Goal: Task Accomplishment & Management: Complete application form

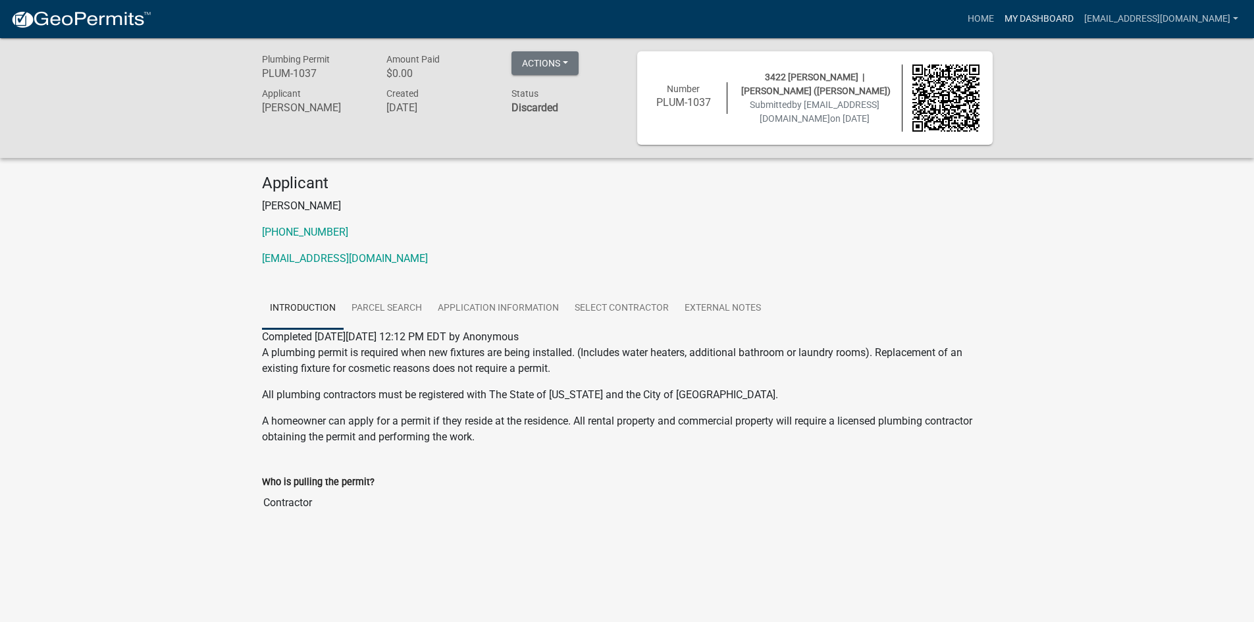
click at [999, 17] on link "My Dashboard" at bounding box center [1039, 19] width 80 height 25
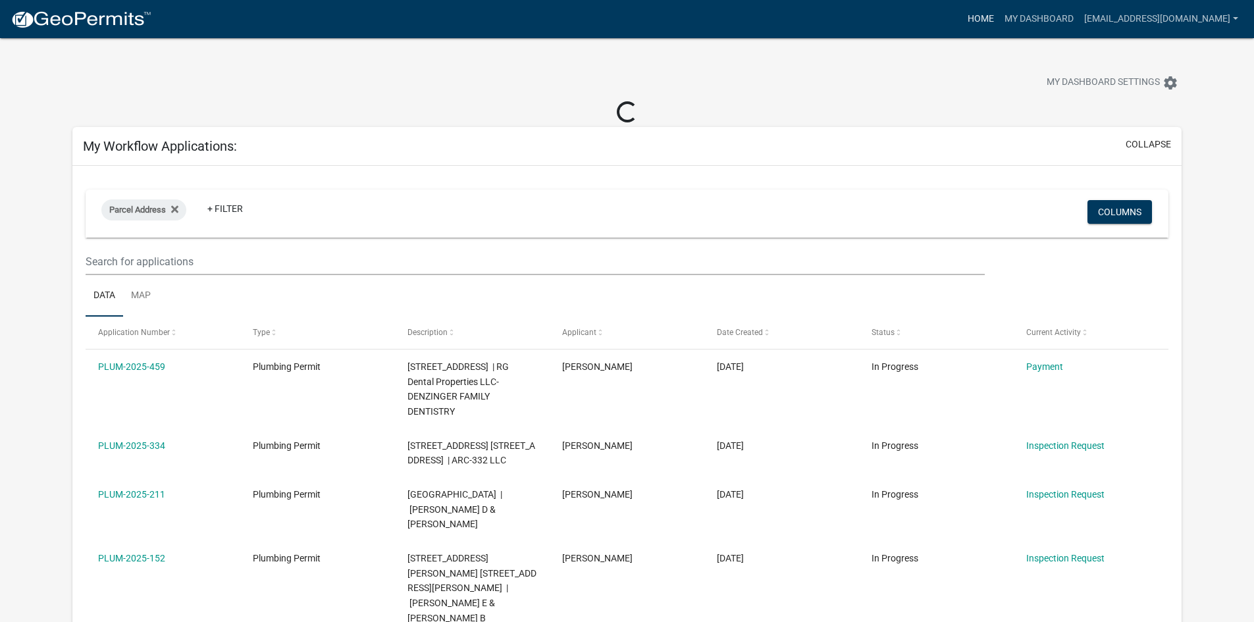
click at [962, 20] on link "Home" at bounding box center [980, 19] width 37 height 25
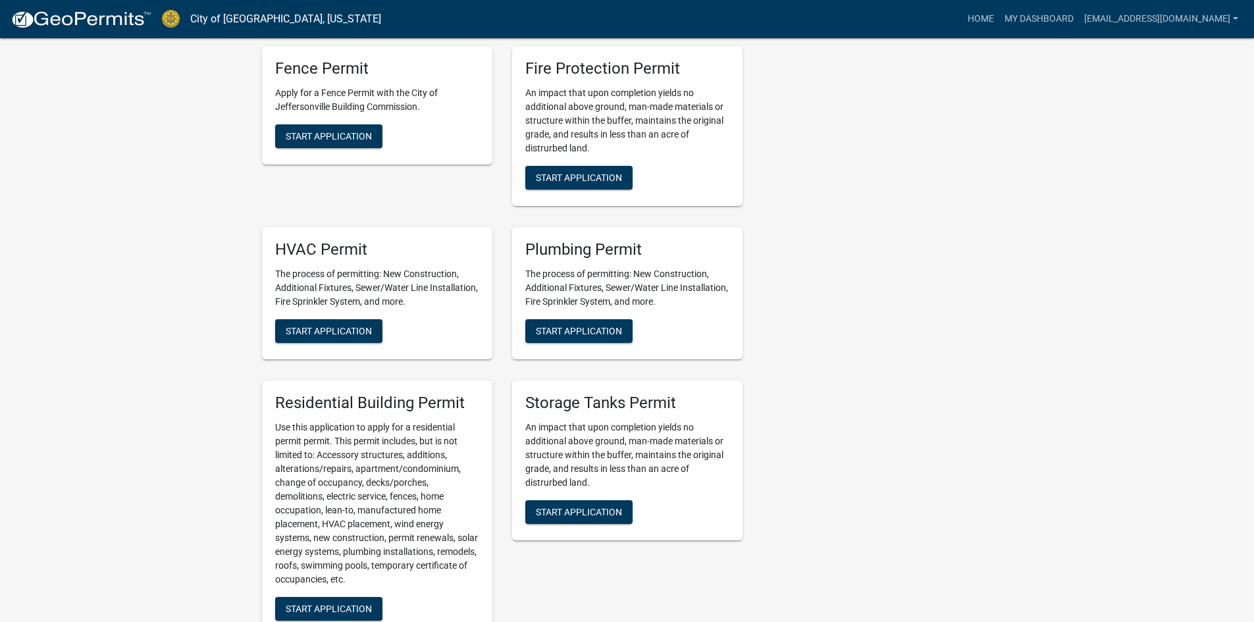
scroll to position [1053, 0]
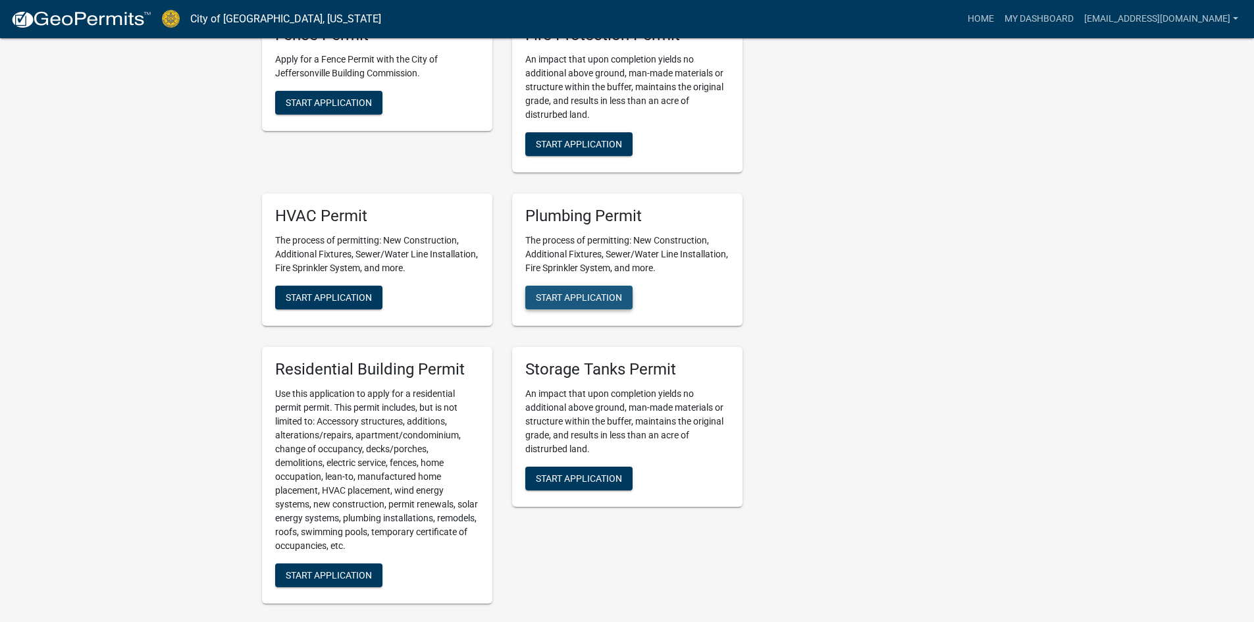
click at [621, 292] on span "Start Application" at bounding box center [579, 297] width 86 height 11
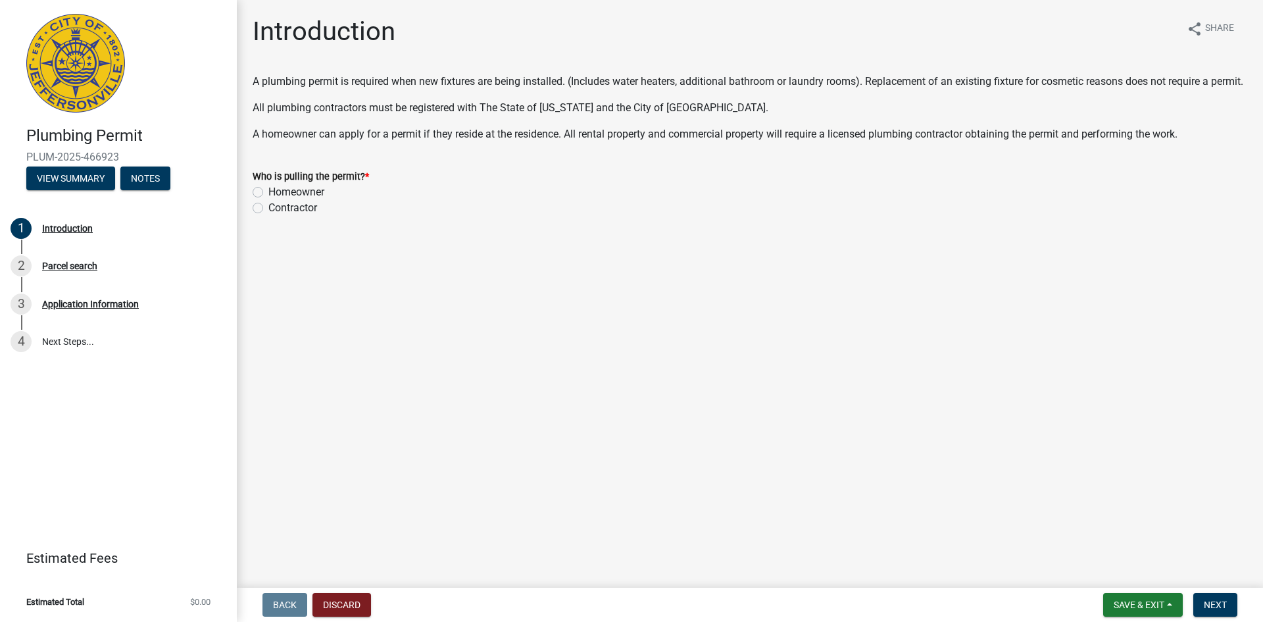
click at [268, 216] on label "Contractor" at bounding box center [292, 208] width 49 height 16
click at [268, 209] on input "Contractor" at bounding box center [272, 204] width 9 height 9
radio input "true"
click at [1177, 605] on button "Save & Exit" at bounding box center [1144, 605] width 80 height 24
click at [1236, 552] on main "Introduction share Share A plumbing permit is required when new fixtures are be…" at bounding box center [750, 291] width 1027 height 582
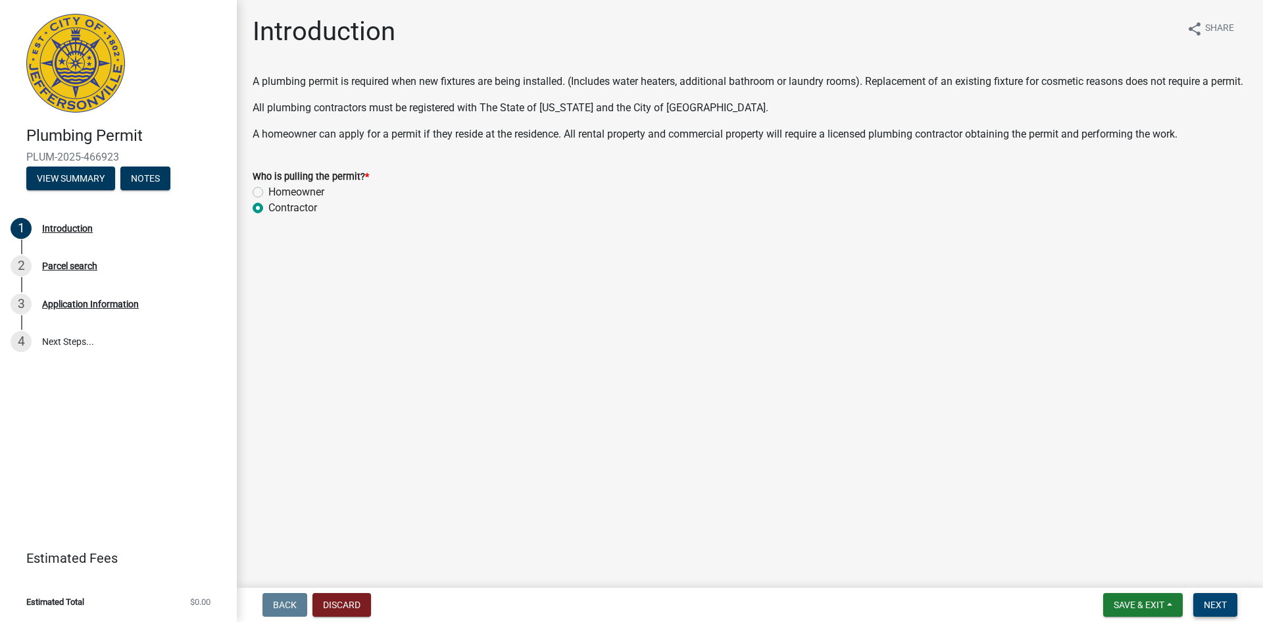
click at [1231, 601] on button "Next" at bounding box center [1216, 605] width 44 height 24
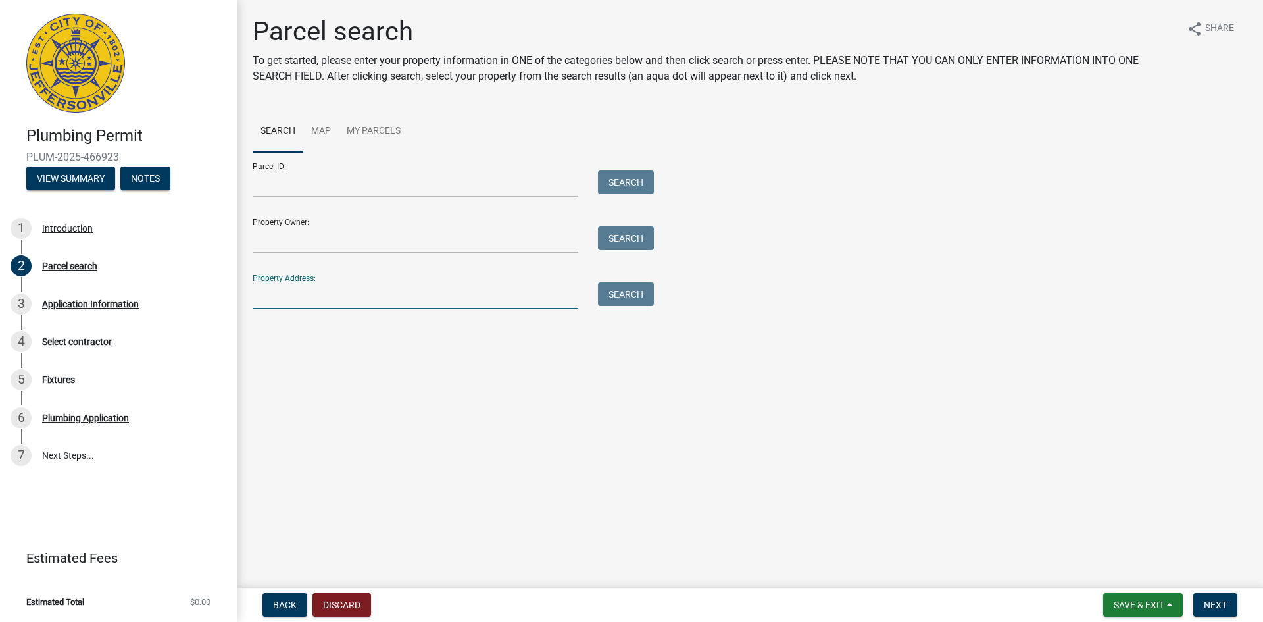
click at [279, 298] on input "Property Address:" at bounding box center [416, 295] width 326 height 27
type input "911 gateway dr"
click at [623, 300] on button "Search" at bounding box center [626, 294] width 56 height 24
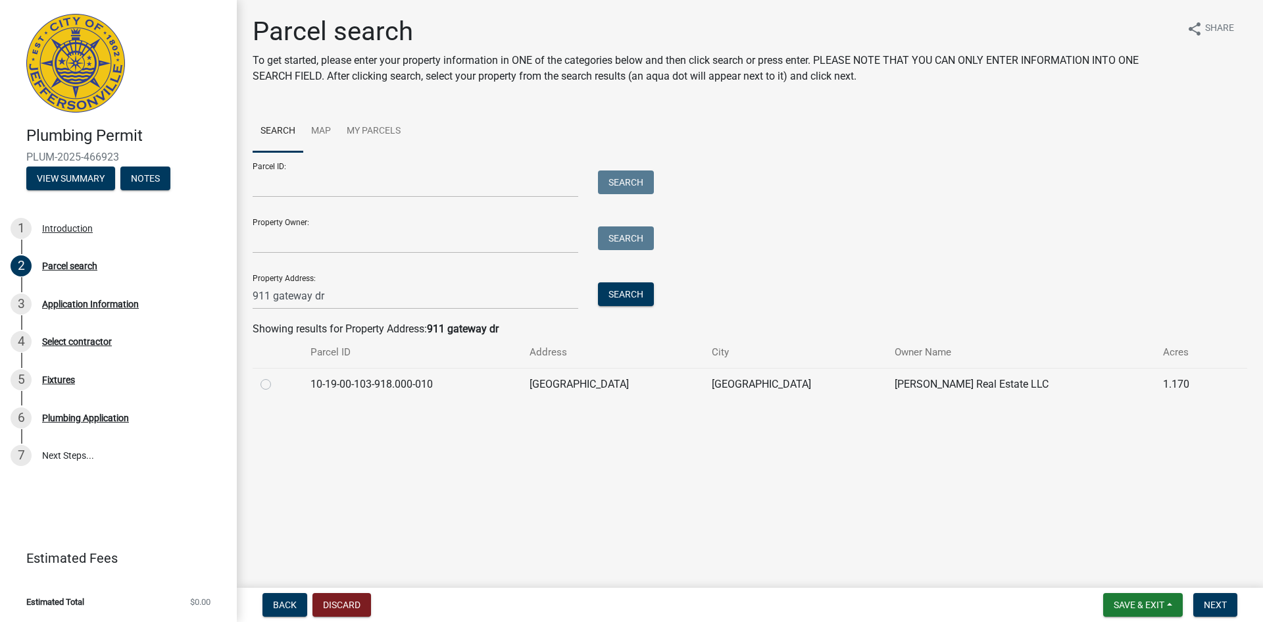
click at [276, 376] on label at bounding box center [276, 376] width 0 height 0
click at [276, 385] on input "radio" at bounding box center [280, 380] width 9 height 9
radio input "true"
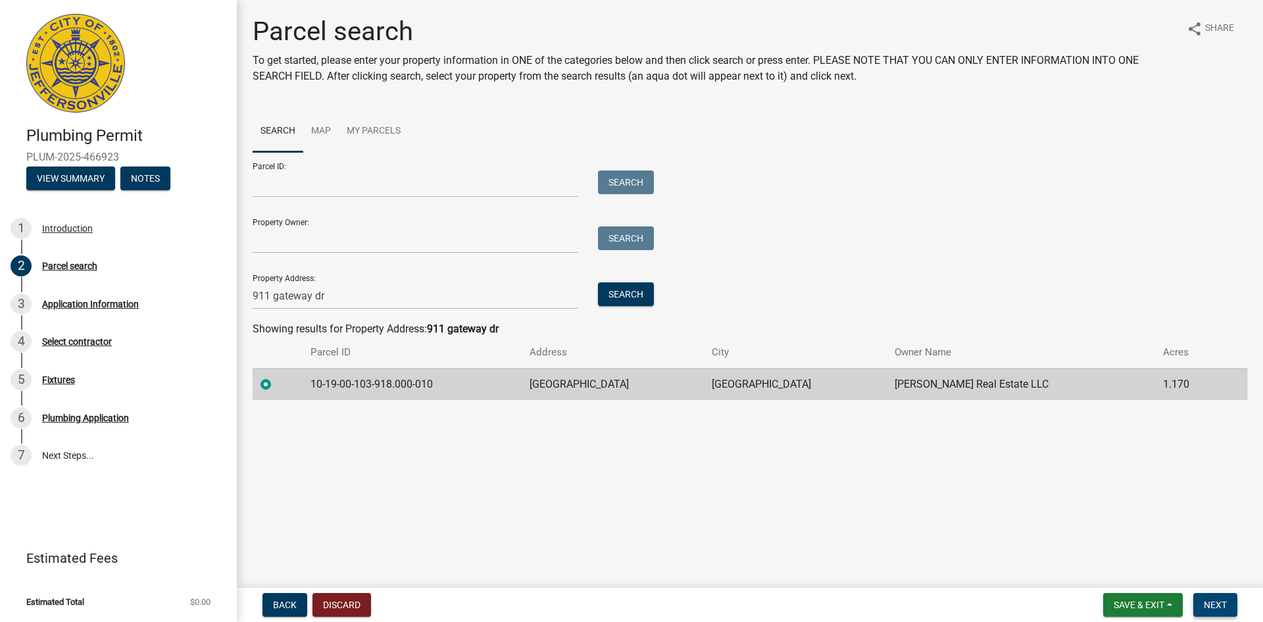
click at [1213, 601] on span "Next" at bounding box center [1215, 604] width 23 height 11
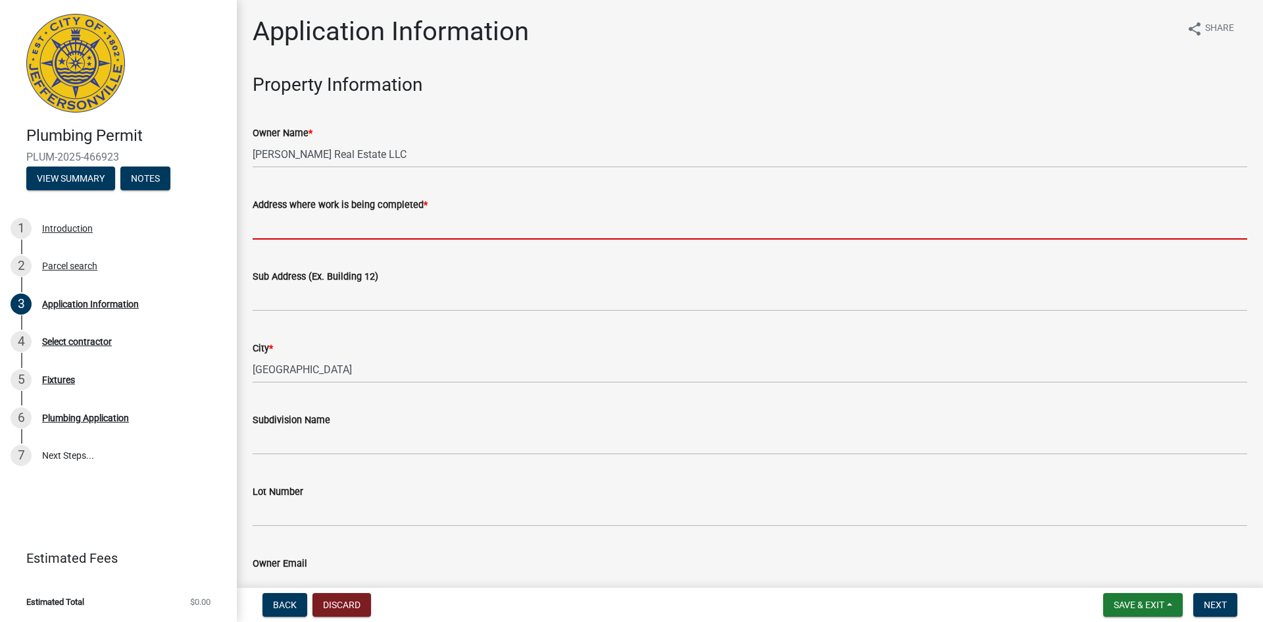
click at [301, 230] on input "Address where work is being completed *" at bounding box center [750, 226] width 995 height 27
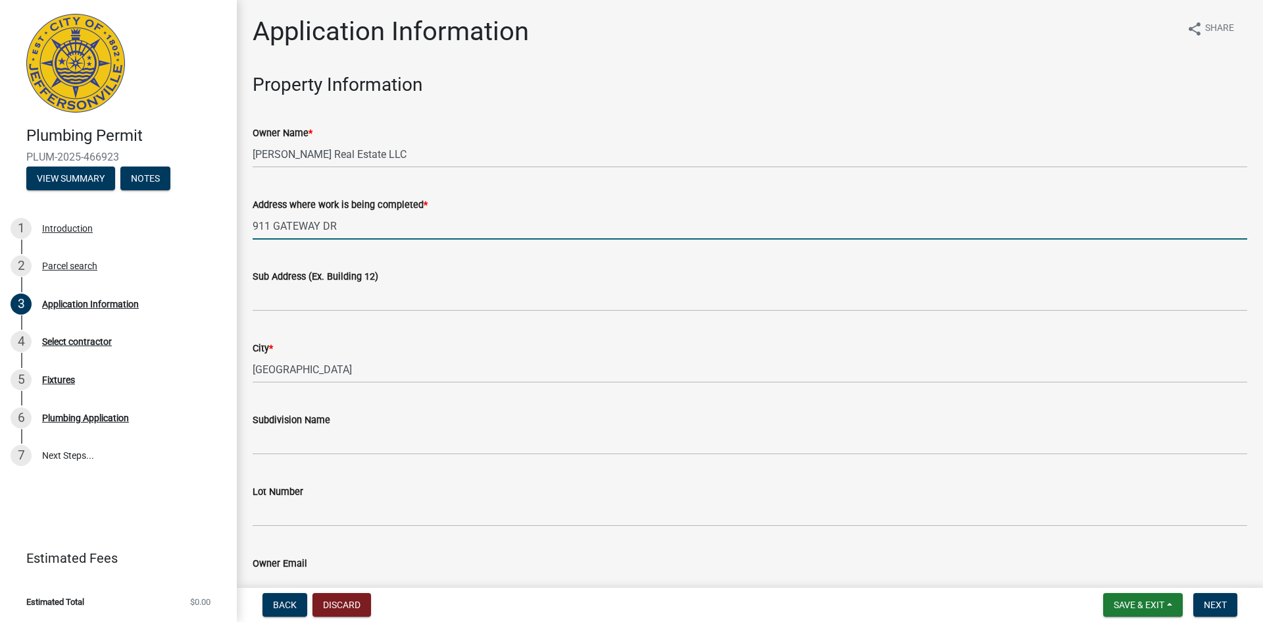
type input "911 GATEWAY DR"
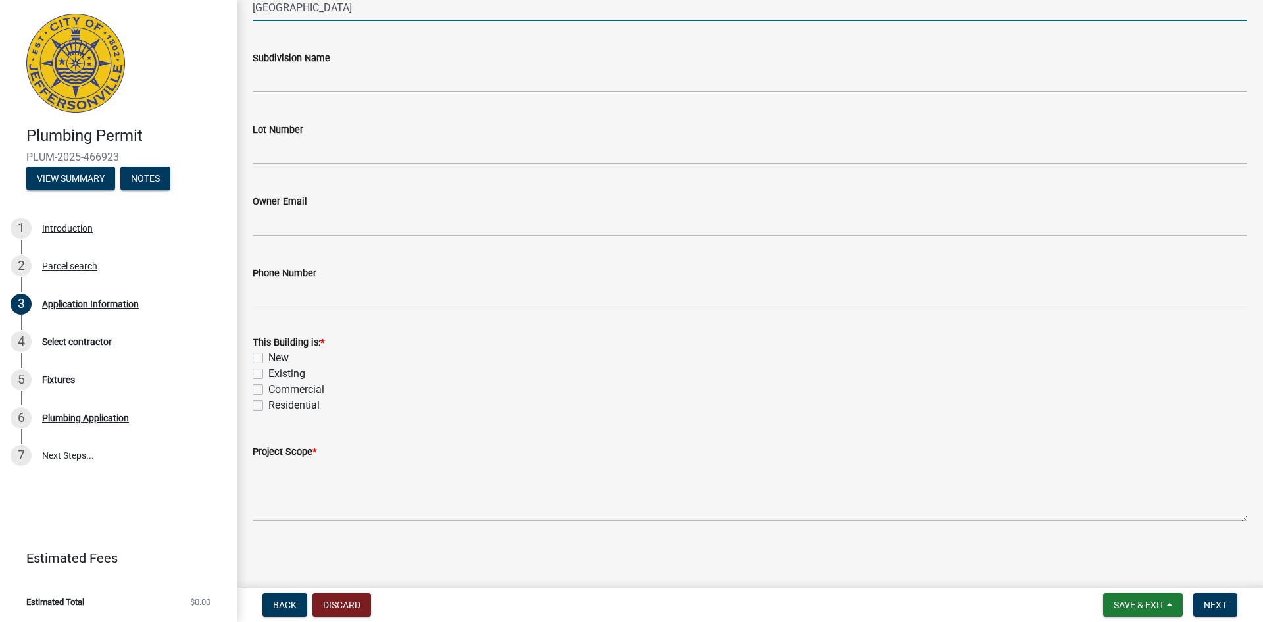
scroll to position [363, 0]
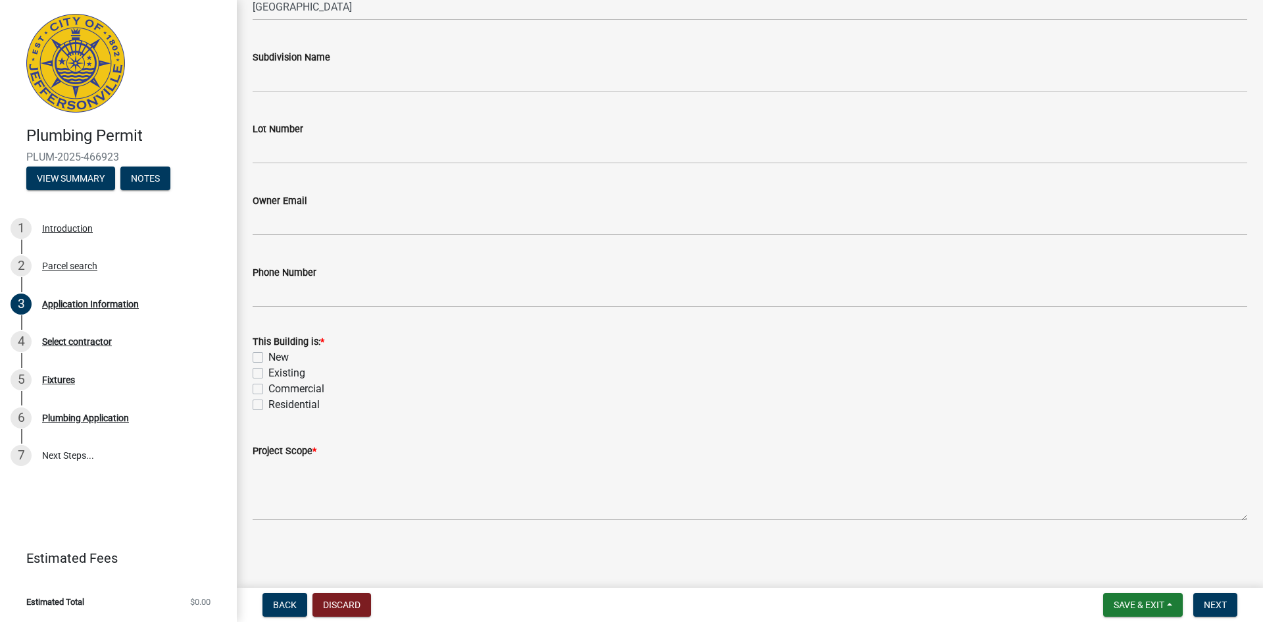
click at [268, 358] on label "New" at bounding box center [278, 357] width 20 height 16
click at [268, 358] on input "New" at bounding box center [272, 353] width 9 height 9
checkbox input "true"
checkbox input "false"
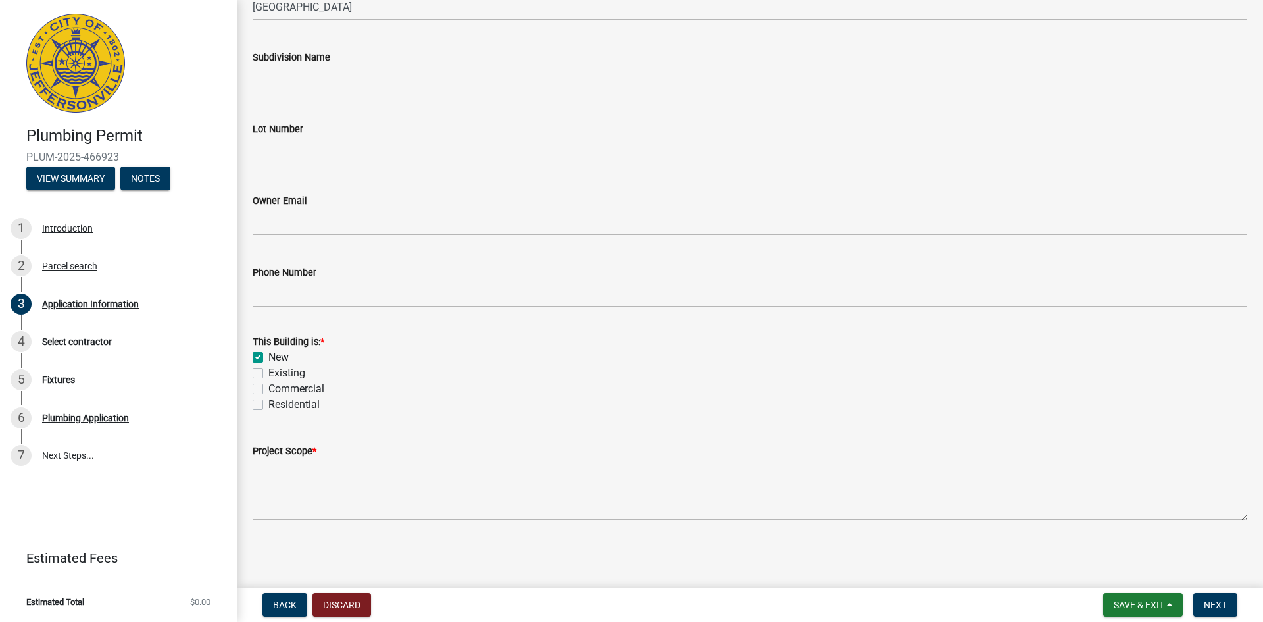
checkbox input "false"
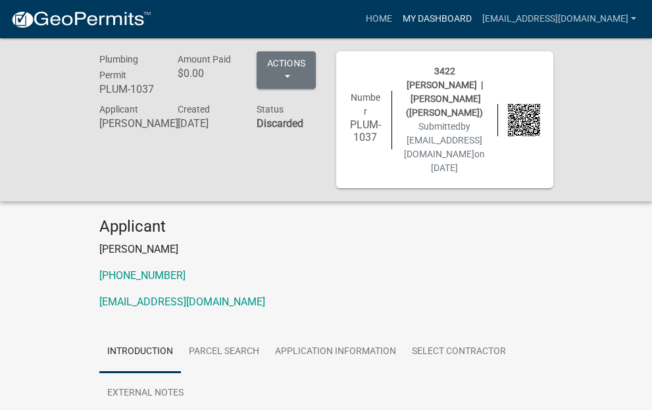
click at [397, 18] on link "My Dashboard" at bounding box center [437, 19] width 80 height 25
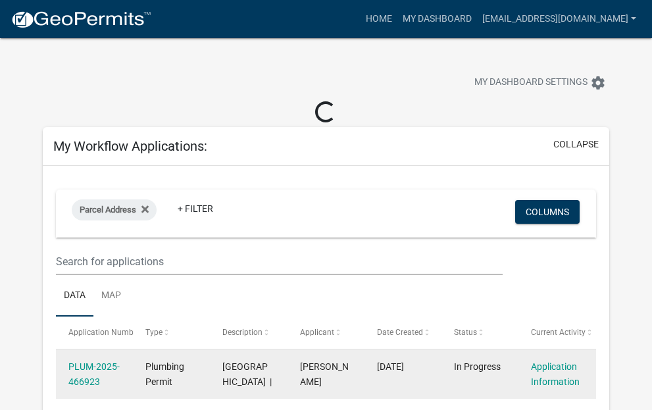
click at [160, 373] on div "Plumbing Permit" at bounding box center [171, 374] width 52 height 30
click at [88, 376] on link "PLUM-2025-466923" at bounding box center [93, 374] width 51 height 26
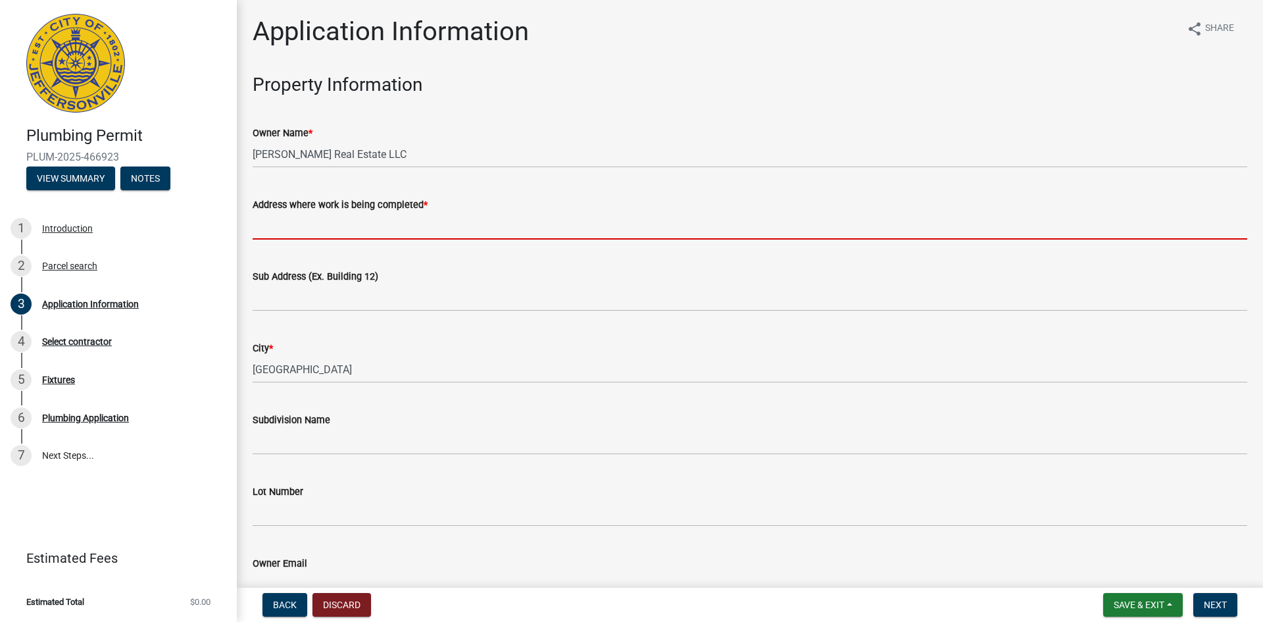
click at [335, 224] on input "Address where work is being completed *" at bounding box center [750, 226] width 995 height 27
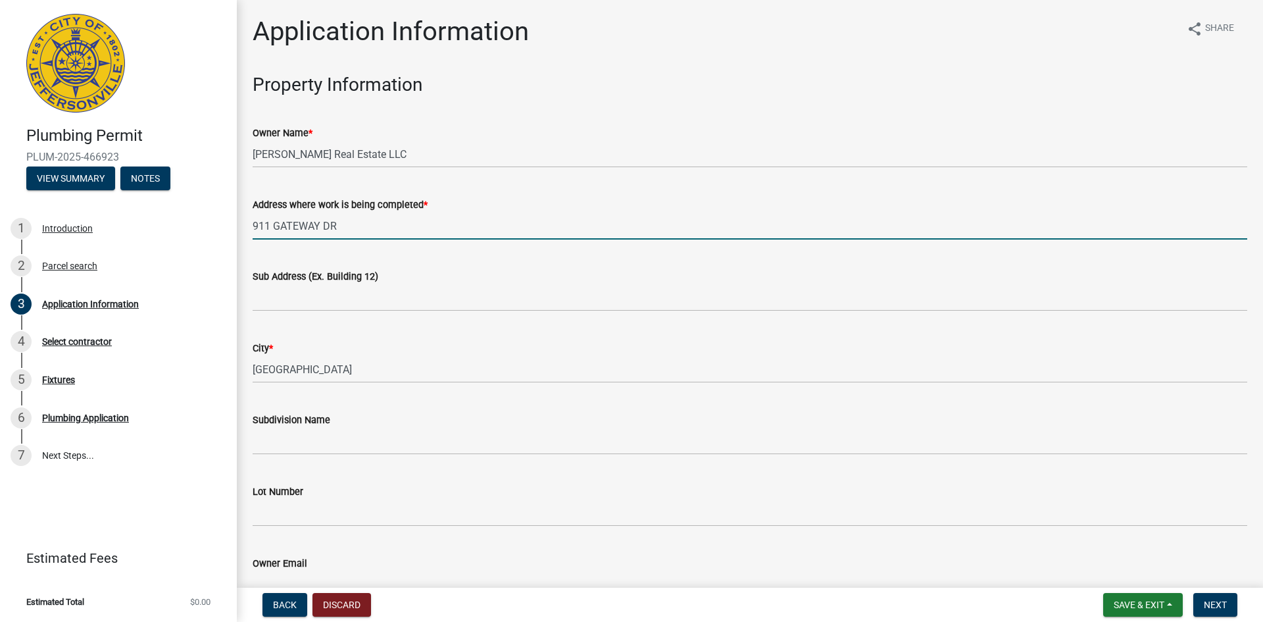
type input "911 GATEWAY DR"
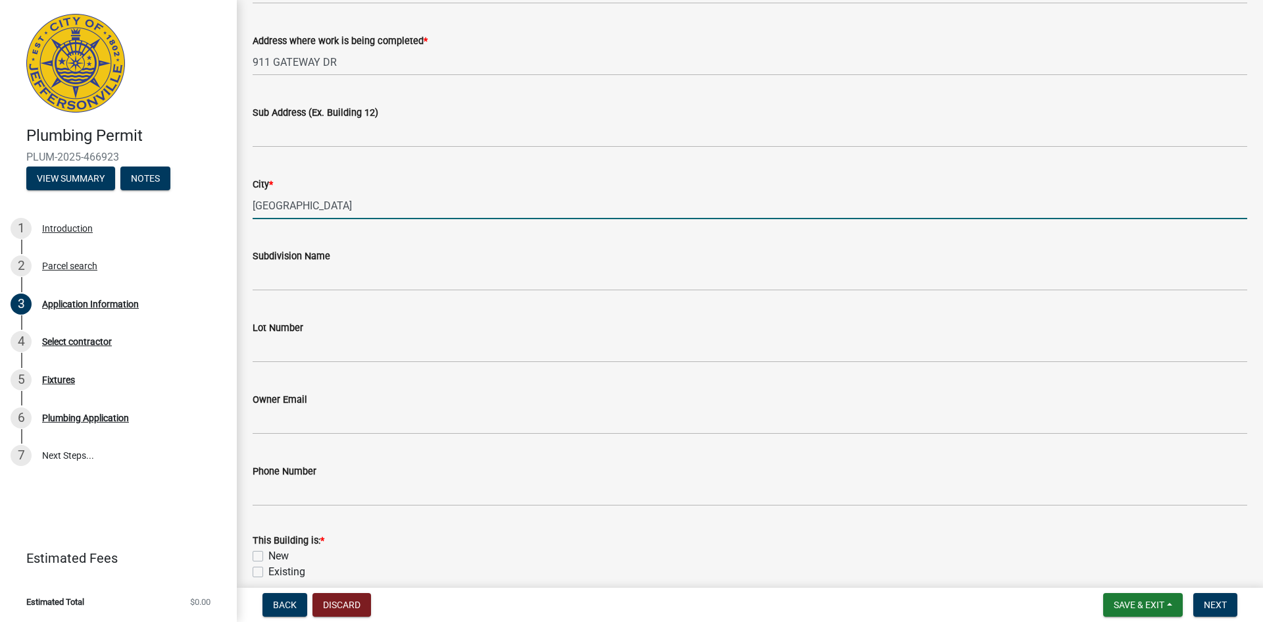
scroll to position [363, 0]
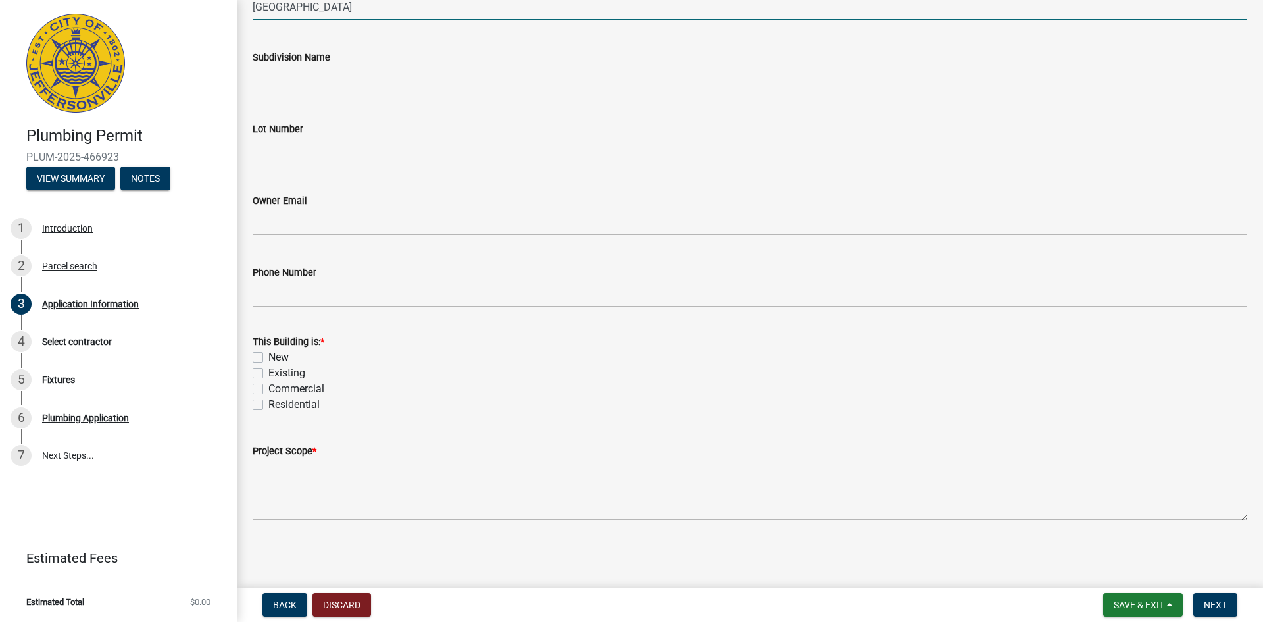
click at [268, 355] on label "New" at bounding box center [278, 357] width 20 height 16
click at [268, 355] on input "New" at bounding box center [272, 353] width 9 height 9
checkbox input "true"
checkbox input "false"
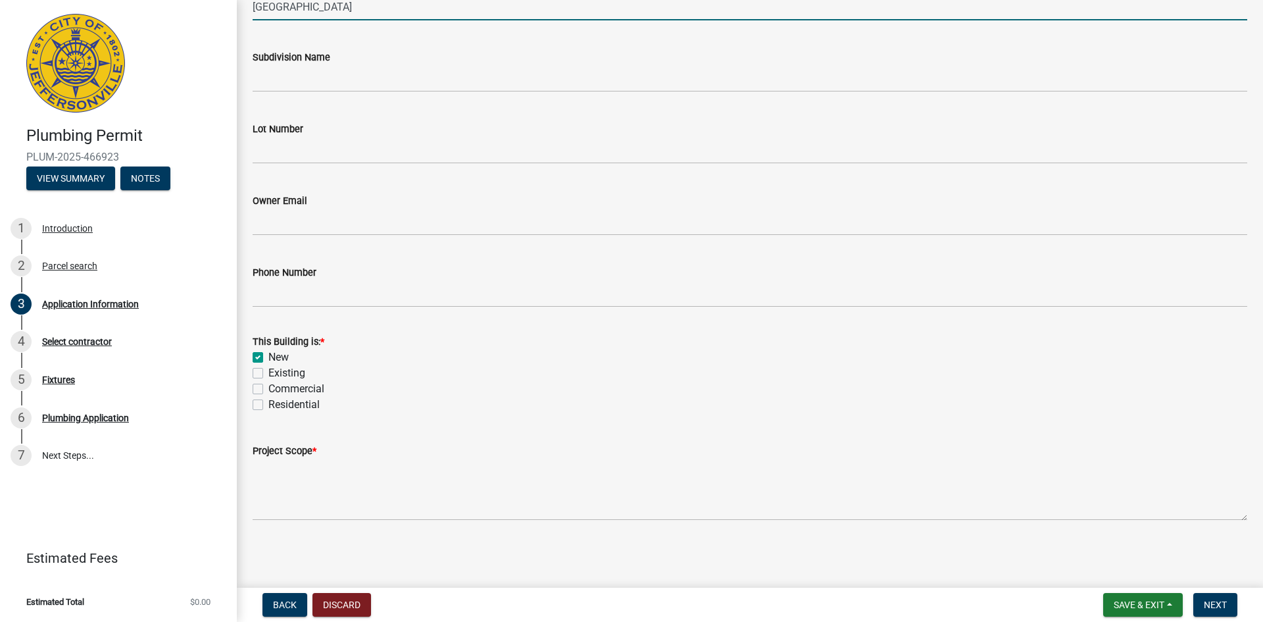
checkbox input "false"
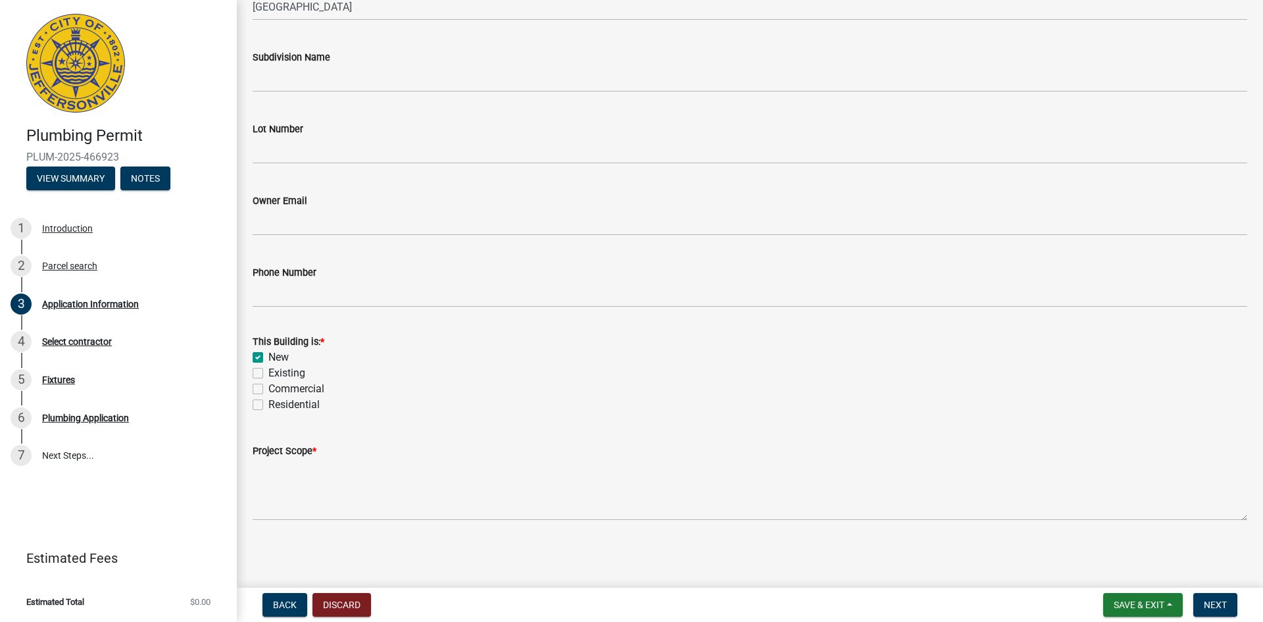
click at [268, 390] on label "Commercial" at bounding box center [296, 389] width 56 height 16
click at [268, 390] on input "Commercial" at bounding box center [272, 385] width 9 height 9
checkbox input "true"
checkbox input "false"
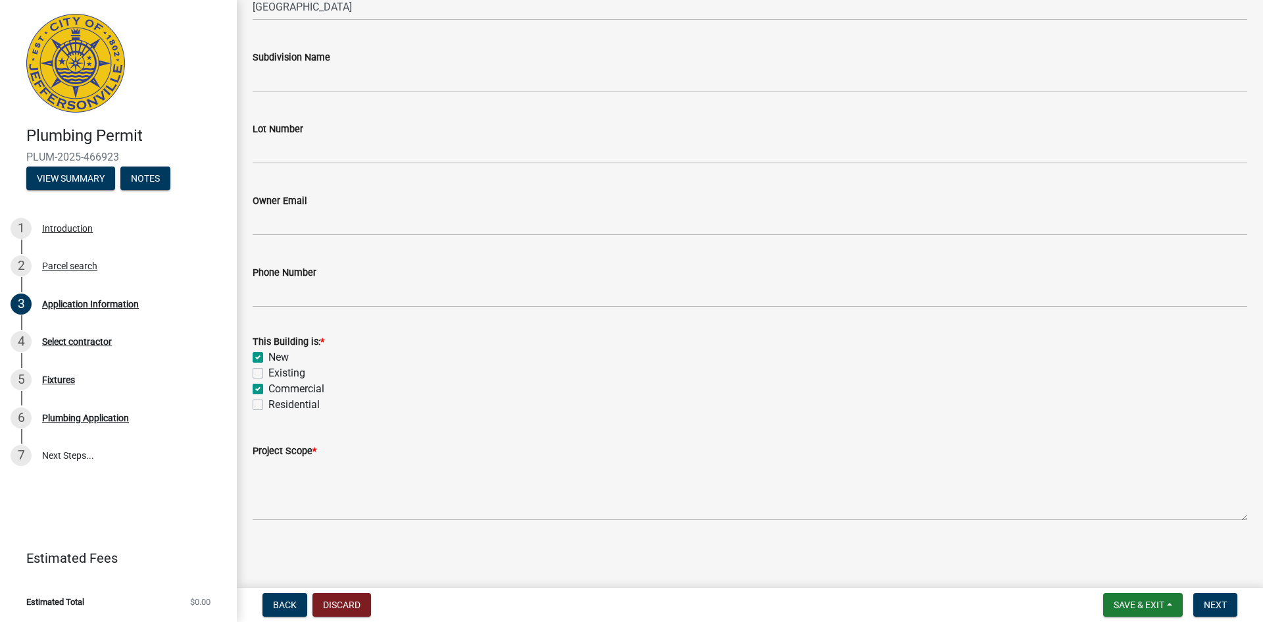
checkbox input "true"
checkbox input "false"
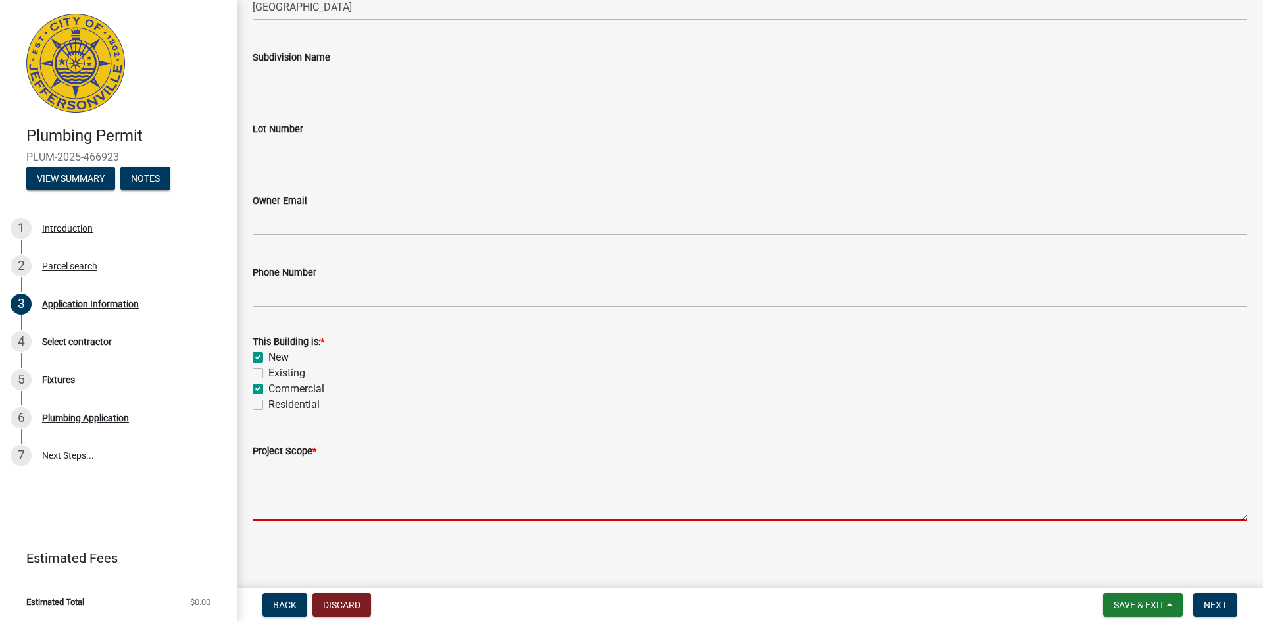
click at [297, 409] on textarea "Project Scope *" at bounding box center [750, 490] width 995 height 62
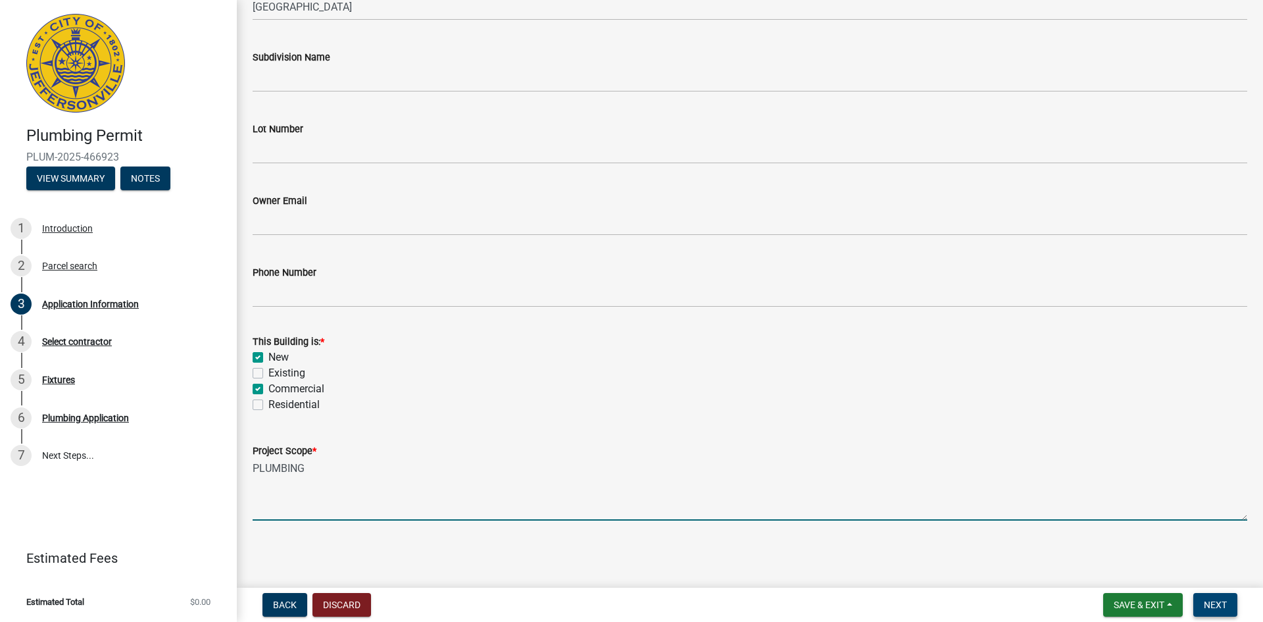
type textarea "PLUMBING"
click at [661, 409] on span "Next" at bounding box center [1215, 604] width 23 height 11
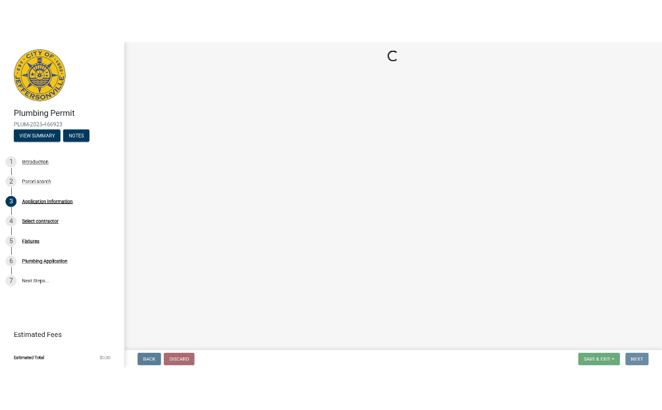
scroll to position [0, 0]
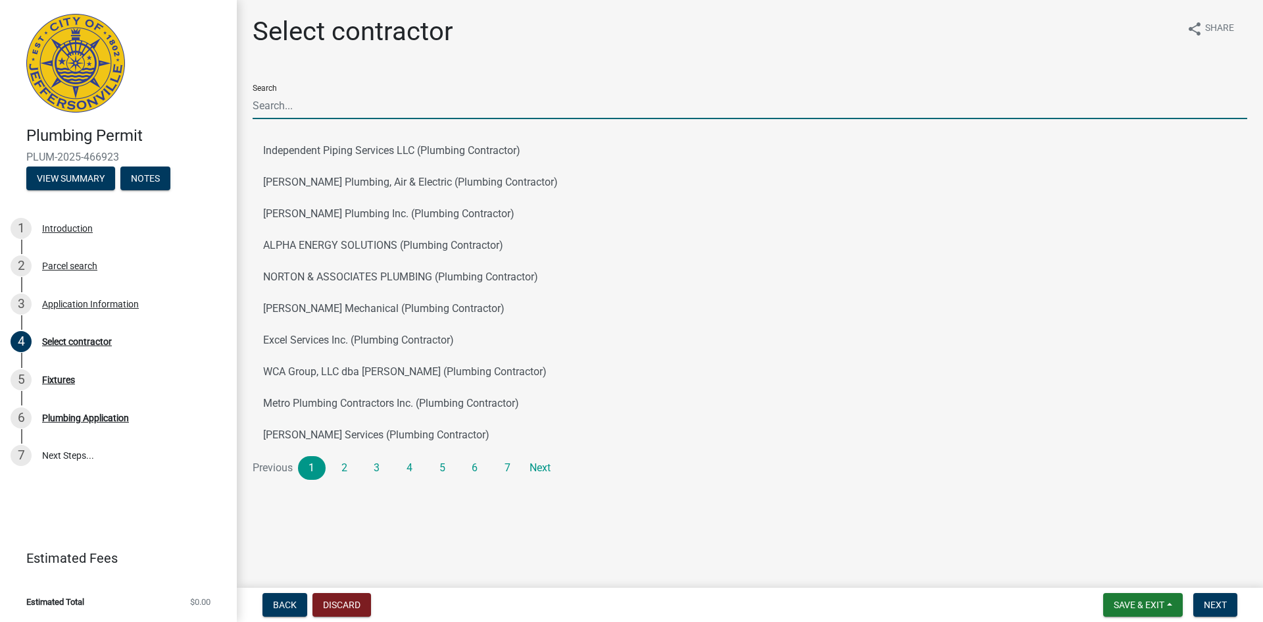
click at [294, 108] on input "Search" at bounding box center [750, 105] width 995 height 27
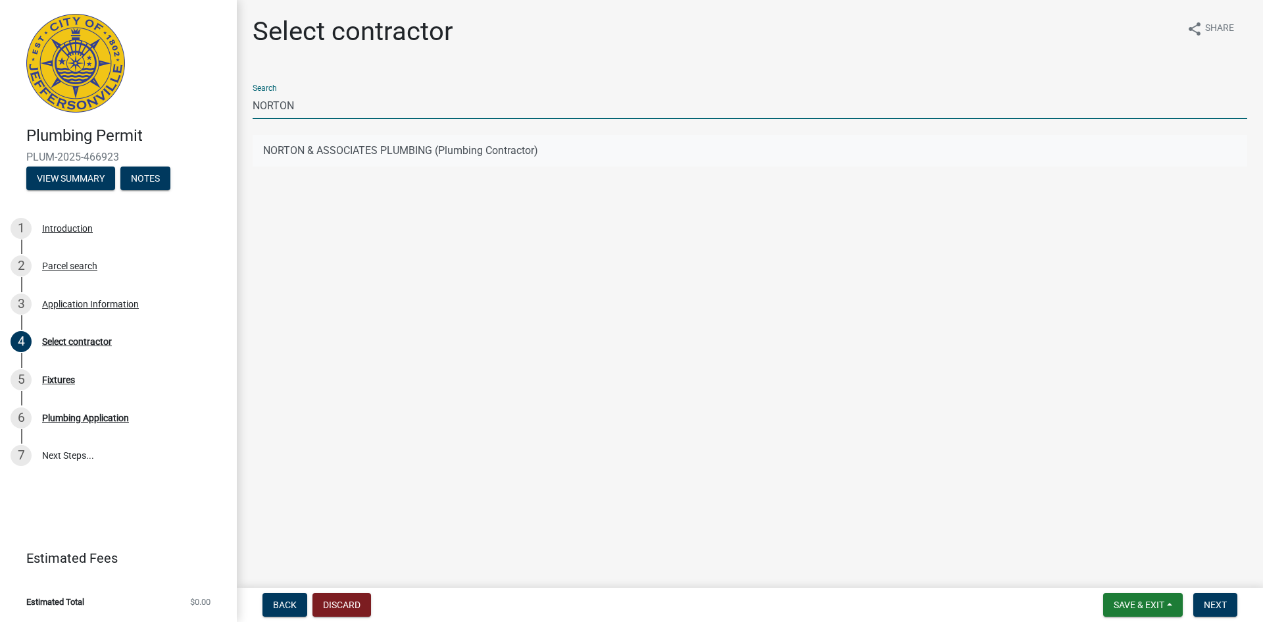
type input "NORTON"
click at [339, 156] on button "NORTON & ASSOCIATES PLUMBING (Plumbing Contractor)" at bounding box center [750, 151] width 995 height 32
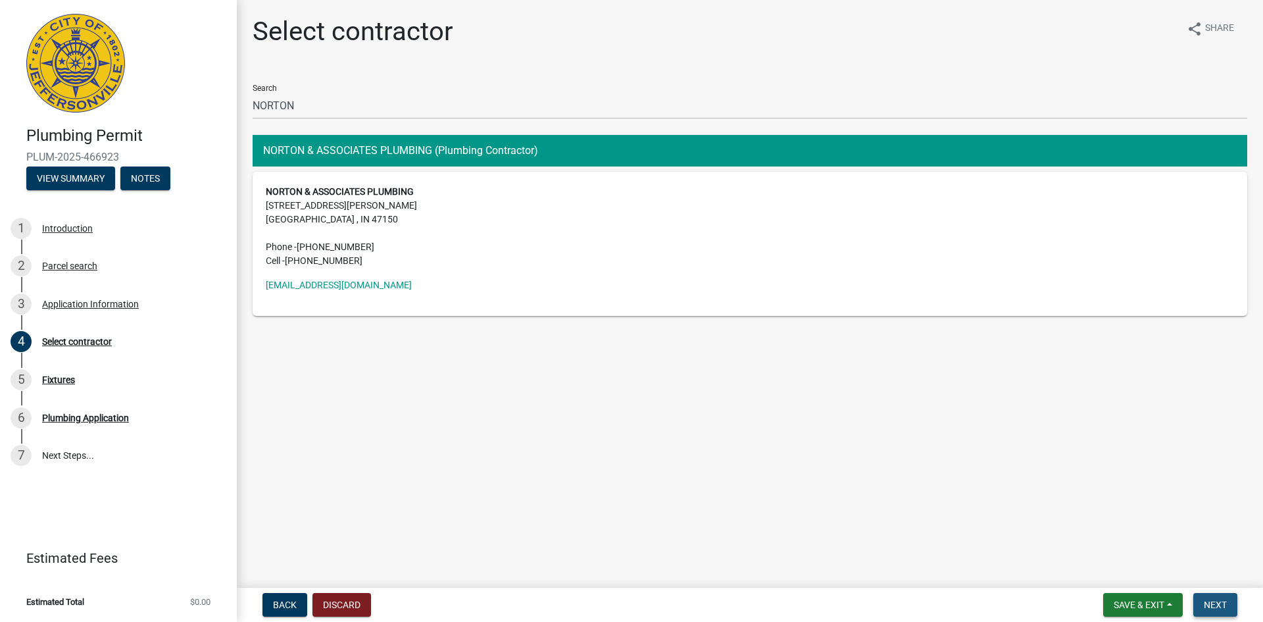
click at [661, 409] on span "Next" at bounding box center [1215, 604] width 23 height 11
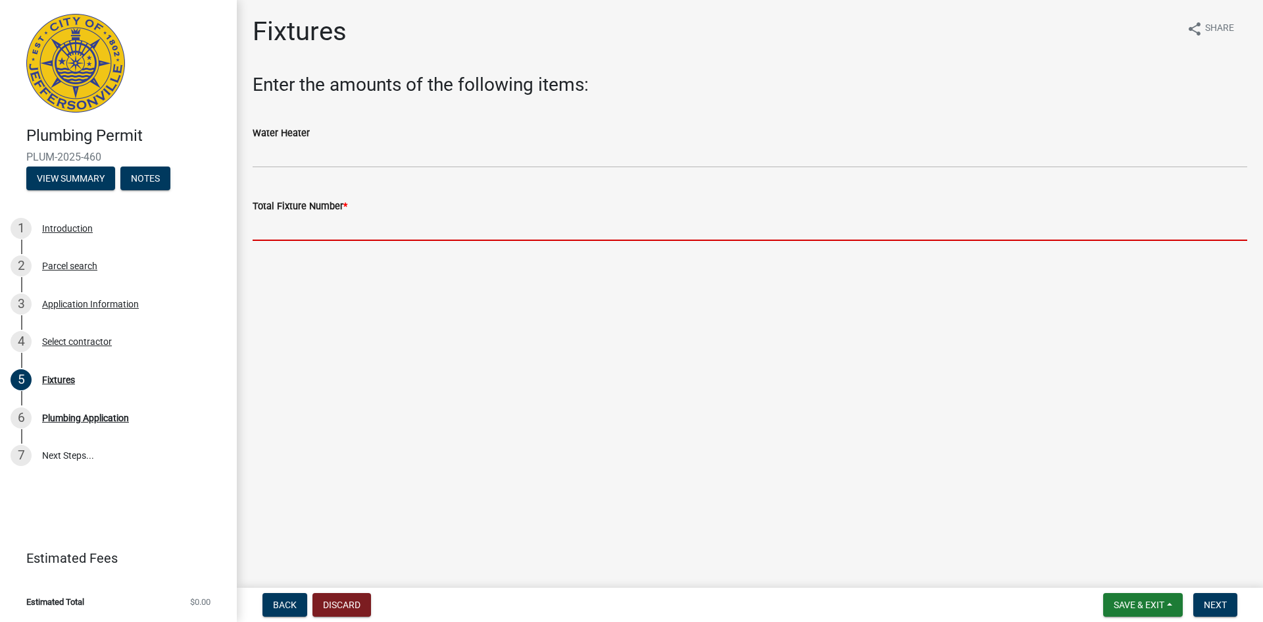
click at [278, 226] on input "text" at bounding box center [750, 227] width 995 height 27
